Goal: Transaction & Acquisition: Purchase product/service

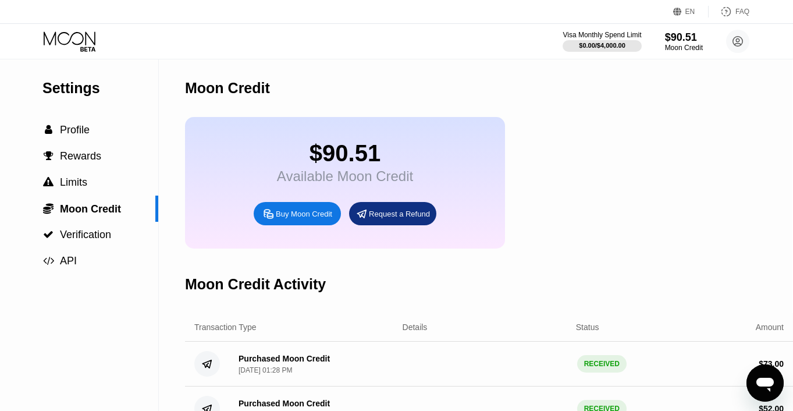
click at [320, 219] on div "Buy Moon Credit" at bounding box center [304, 214] width 56 height 10
type input "0"
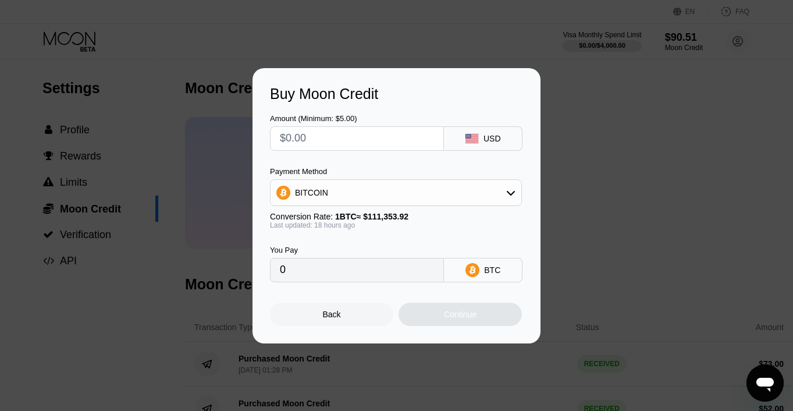
click at [372, 147] on input "text" at bounding box center [357, 138] width 154 height 23
type input "$1"
type input "0.00000903"
type input "$15"
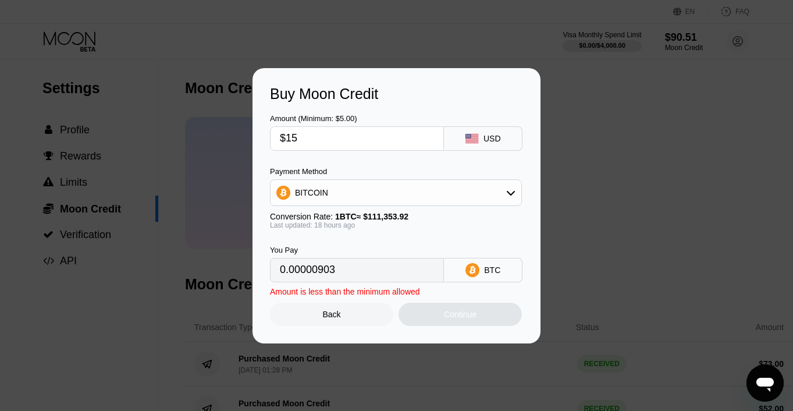
type input "0.00013540"
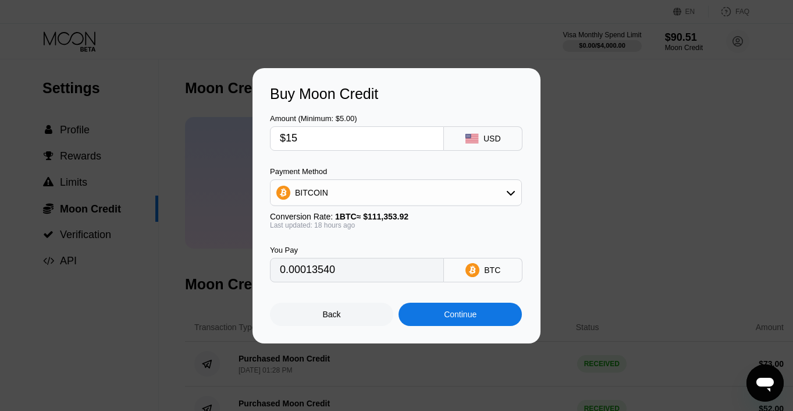
type input "$150"
type input "0.00135397"
click at [326, 146] on input "$150" at bounding box center [357, 138] width 154 height 23
click at [297, 140] on input "$150" at bounding box center [357, 138] width 154 height 23
type input "$10"
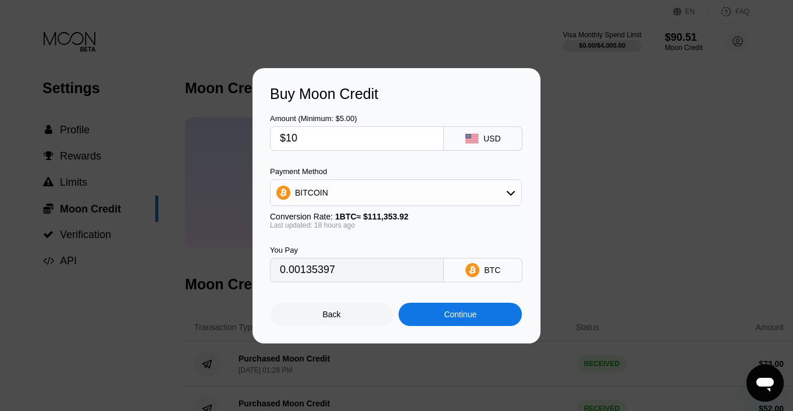
type input "0.00009027"
type input "$0"
type input "0"
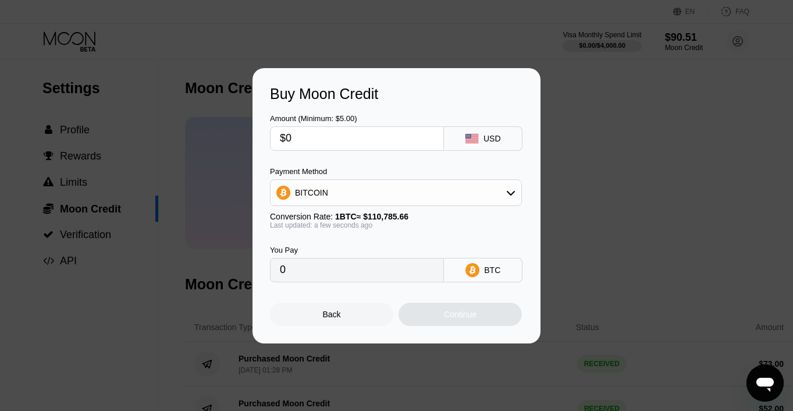
type input "$20"
type input "0.00018053"
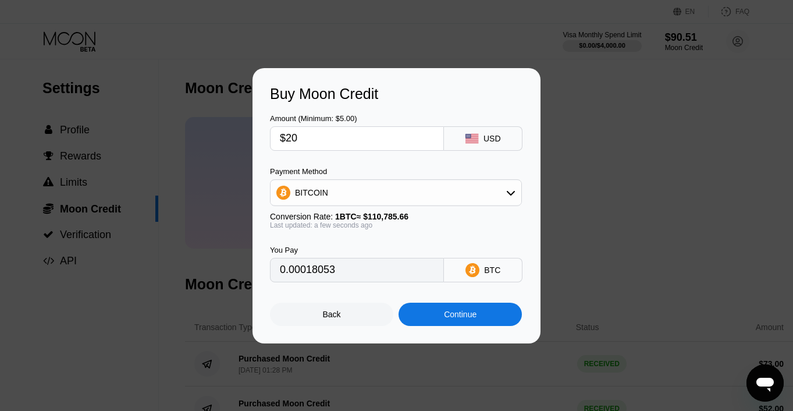
type input "$200"
type input "0.00180529"
click at [439, 318] on div "Continue" at bounding box center [460, 314] width 123 height 23
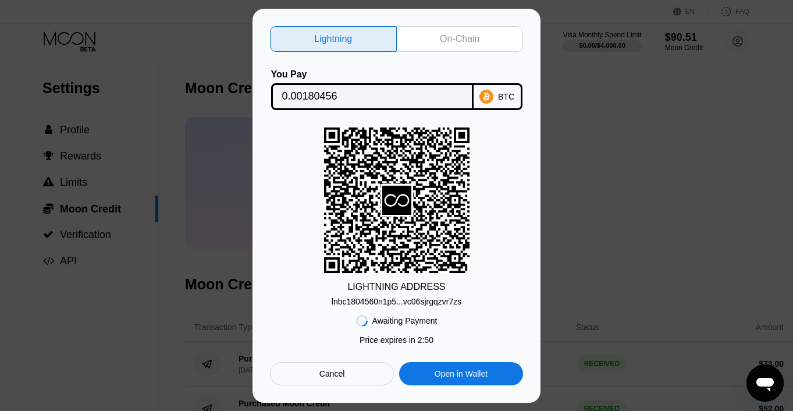
click at [461, 44] on div "On-Chain" at bounding box center [460, 39] width 127 height 26
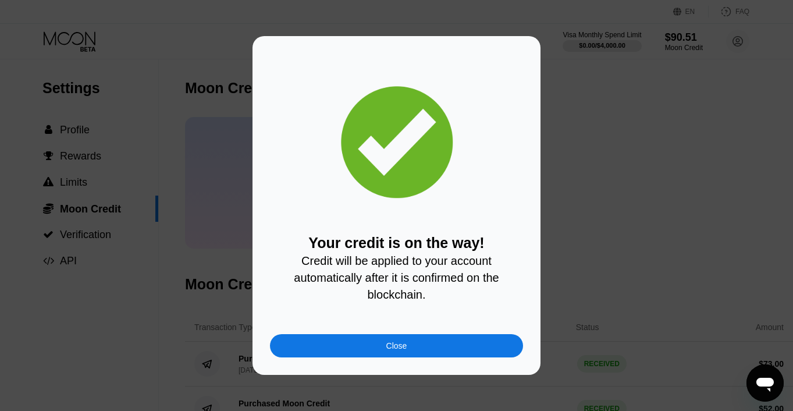
click at [421, 344] on div "Close" at bounding box center [396, 345] width 253 height 23
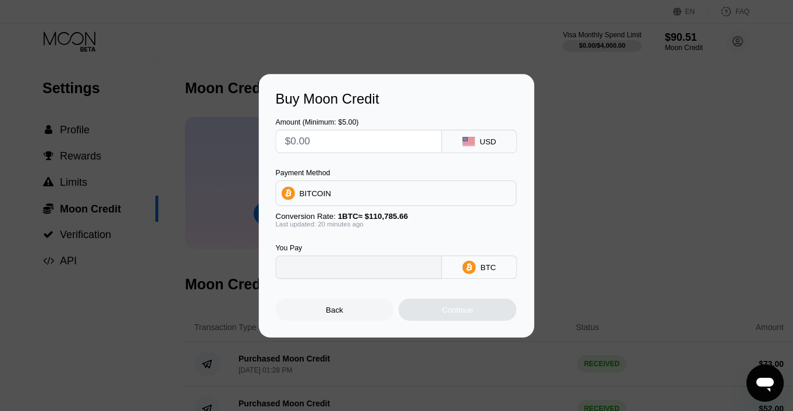
type input "0"
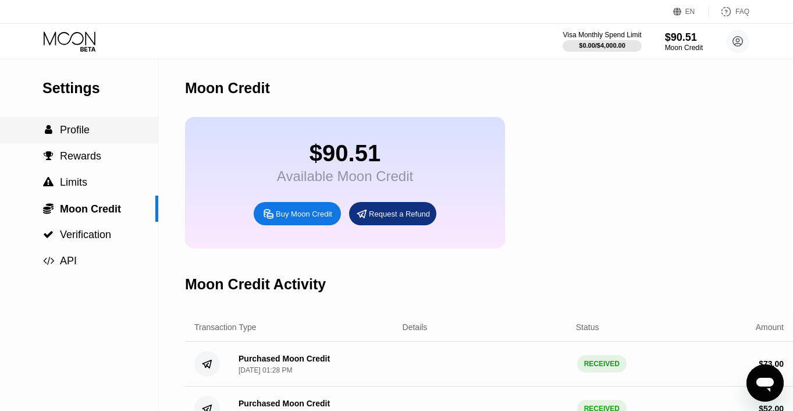
click at [87, 130] on span "Profile" at bounding box center [75, 130] width 30 height 12
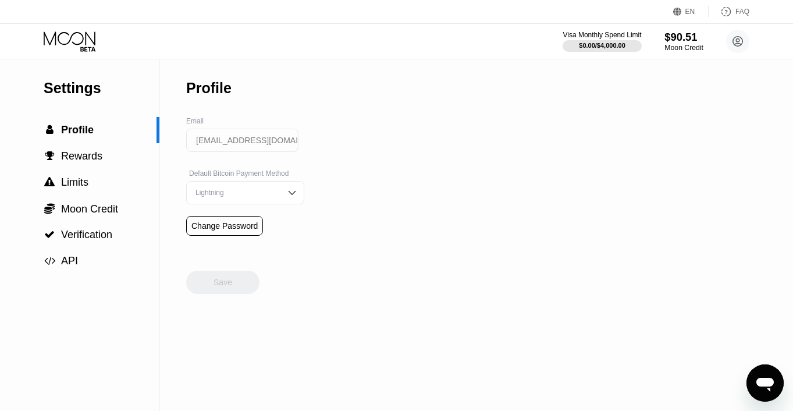
click at [672, 42] on div "$90.51" at bounding box center [684, 37] width 39 height 12
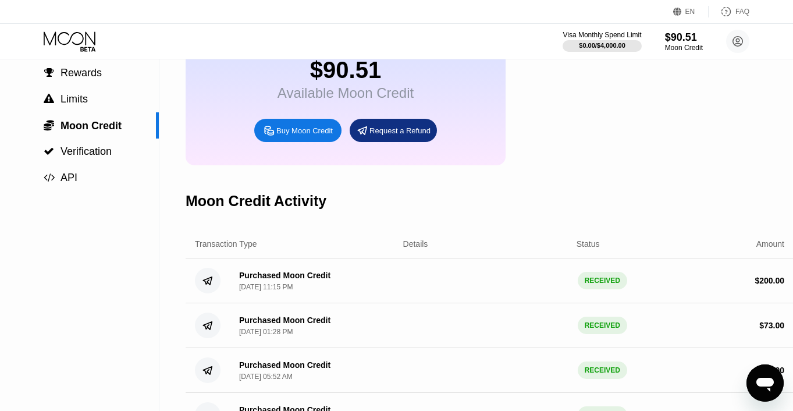
scroll to position [0, 1]
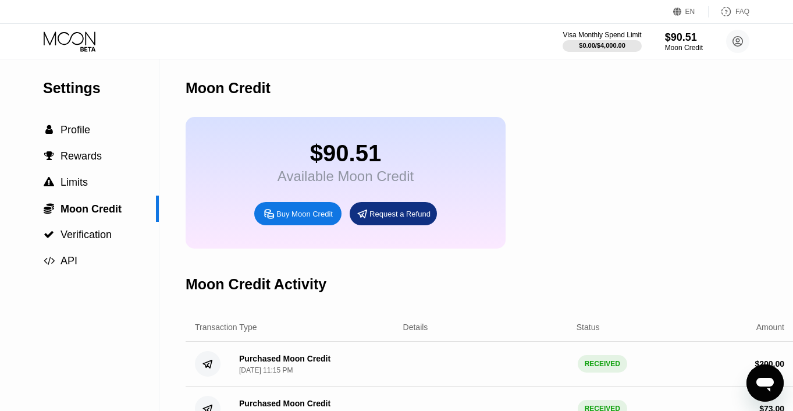
click at [80, 35] on icon at bounding box center [71, 41] width 54 height 20
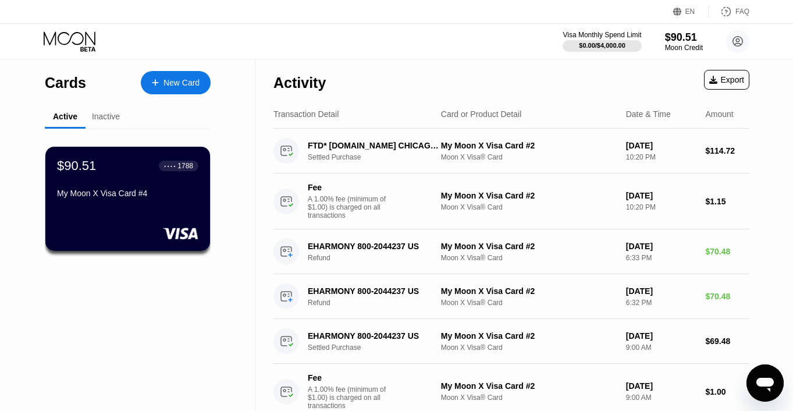
click at [162, 89] on div "New Card" at bounding box center [176, 82] width 70 height 23
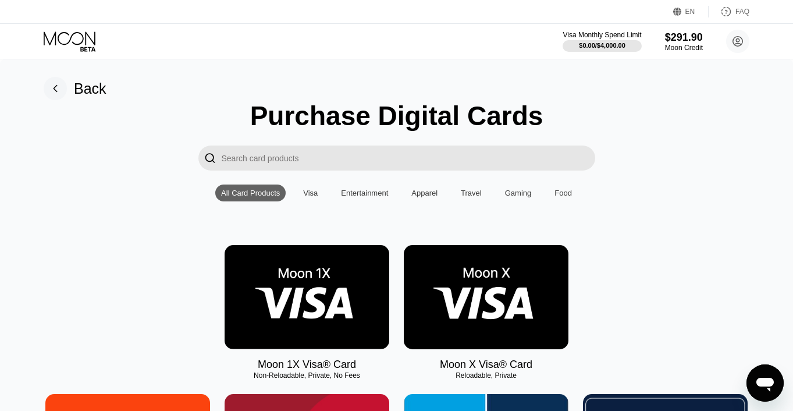
click at [314, 193] on div "Visa" at bounding box center [310, 193] width 15 height 9
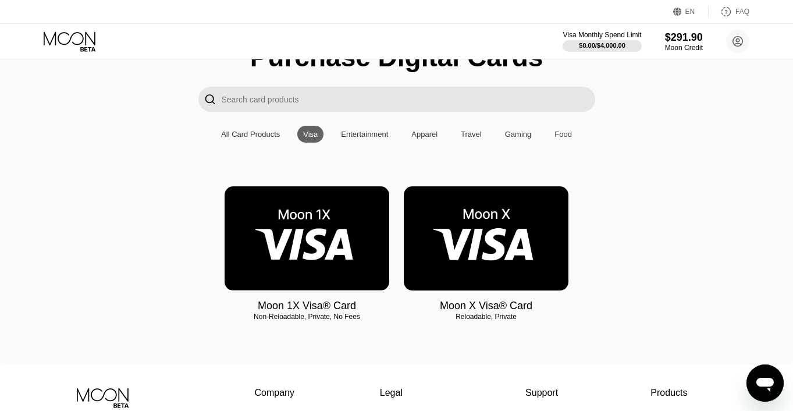
scroll to position [56, 0]
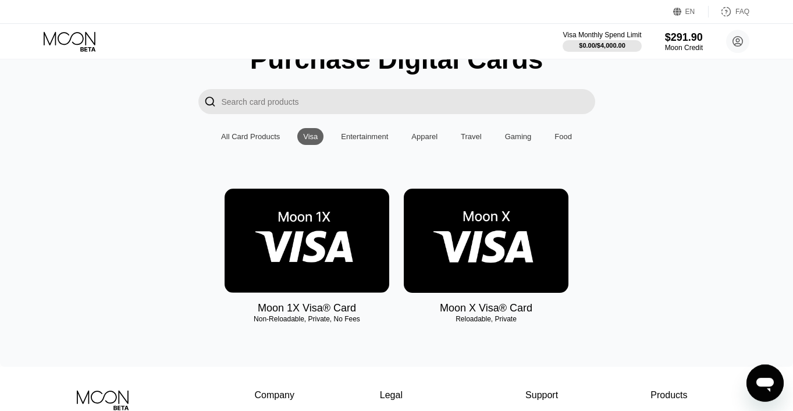
click at [375, 137] on div "Entertainment" at bounding box center [364, 136] width 47 height 9
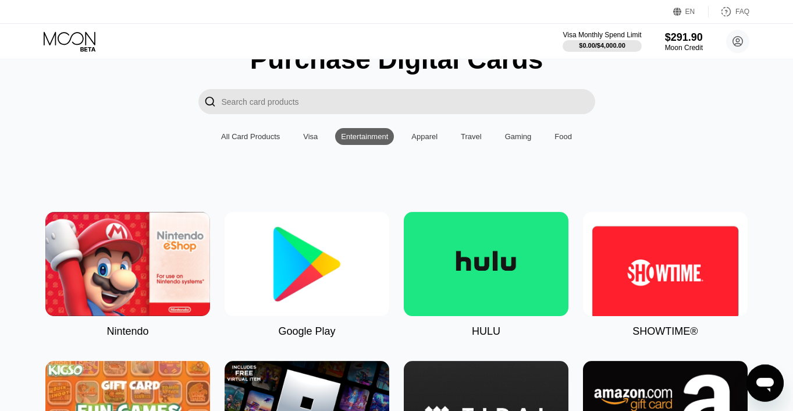
click at [415, 139] on div "Apparel" at bounding box center [424, 136] width 26 height 9
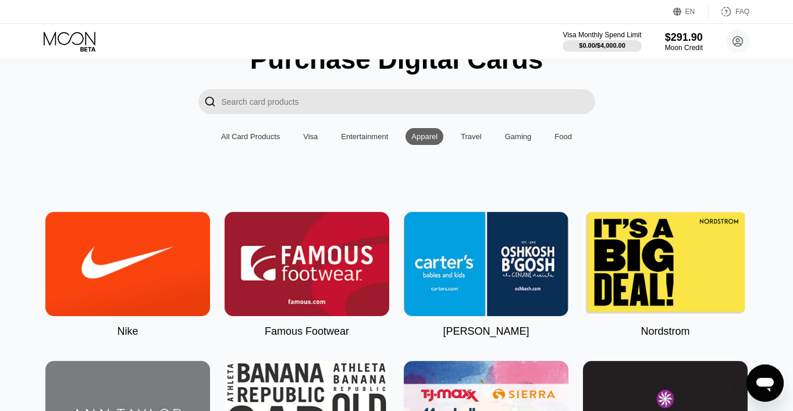
click at [310, 130] on div "Visa" at bounding box center [310, 136] width 26 height 17
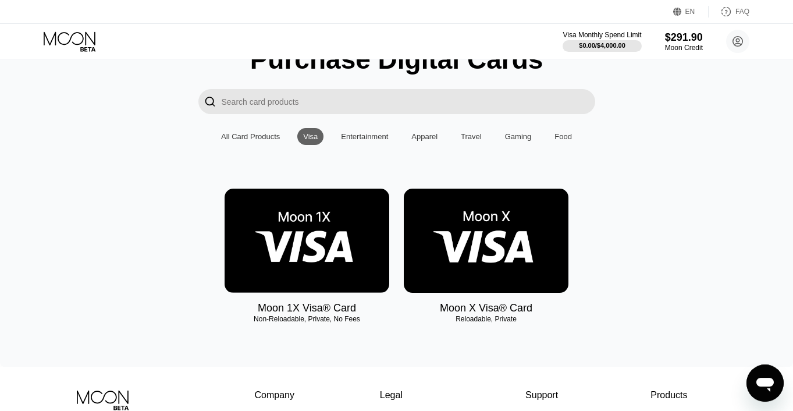
click at [541, 248] on img at bounding box center [486, 241] width 165 height 104
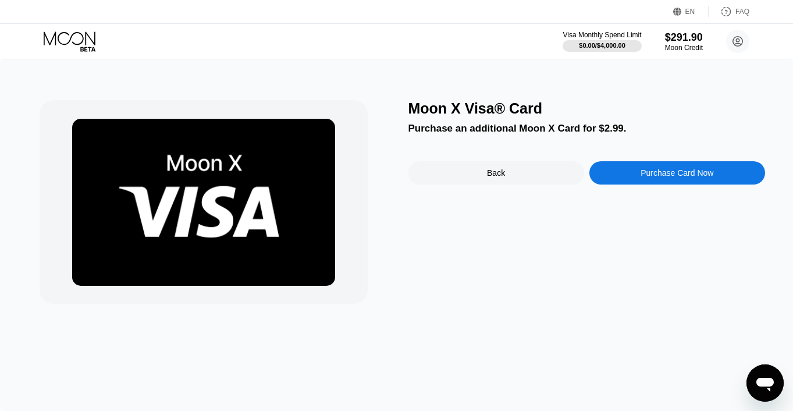
click at [627, 183] on div "Purchase Card Now" at bounding box center [677, 172] width 176 height 23
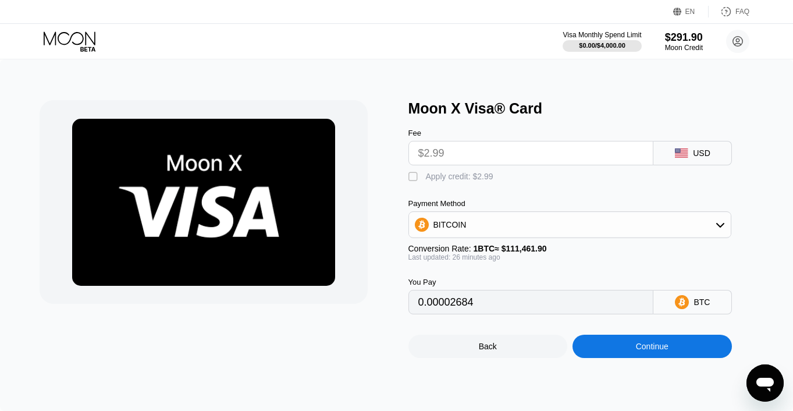
click at [418, 180] on div "" at bounding box center [414, 177] width 12 height 12
type input "0"
click at [624, 356] on div "Continue" at bounding box center [652, 346] width 159 height 23
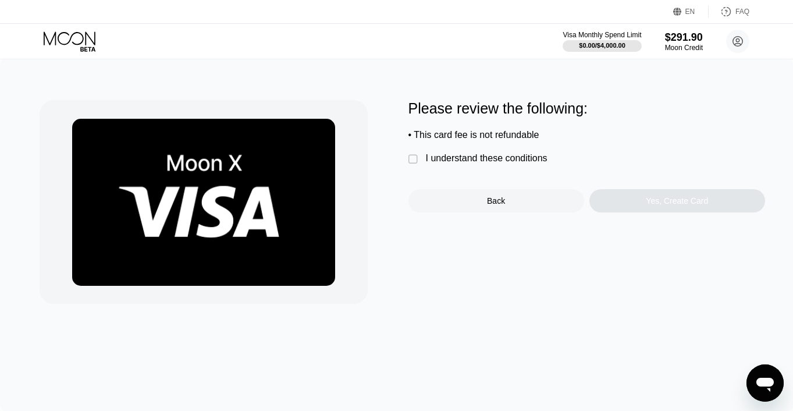
click at [490, 161] on div "I understand these conditions" at bounding box center [487, 158] width 122 height 10
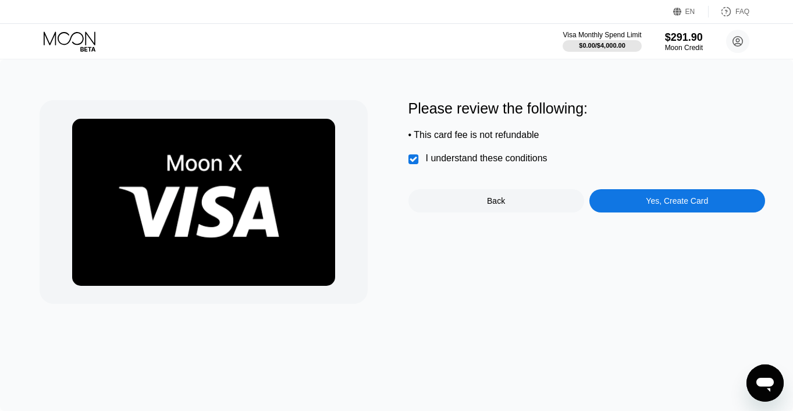
click at [641, 211] on div "Yes, Create Card" at bounding box center [677, 200] width 176 height 23
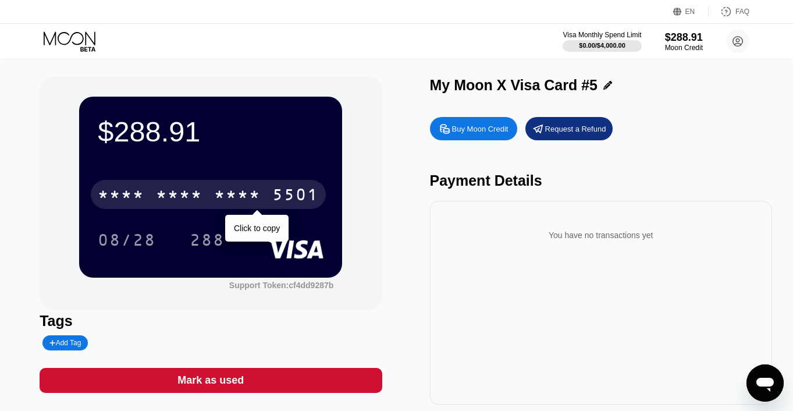
click at [179, 191] on div "* * * *" at bounding box center [179, 196] width 47 height 19
click at [255, 198] on div "2003" at bounding box center [237, 196] width 47 height 19
